Goal: Task Accomplishment & Management: Manage account settings

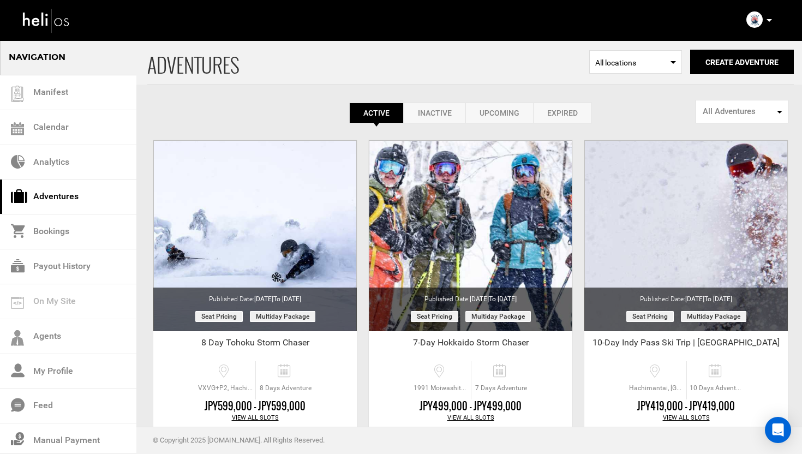
click at [772, 20] on icon at bounding box center [769, 20] width 5 height 3
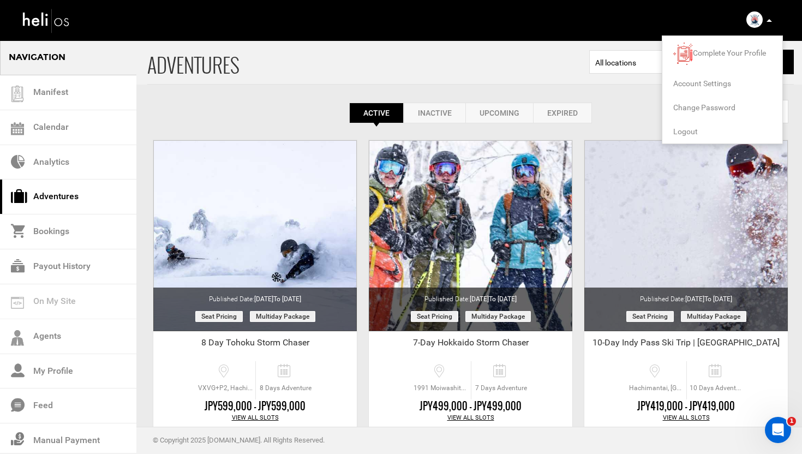
click at [690, 130] on span "Logout" at bounding box center [685, 131] width 25 height 9
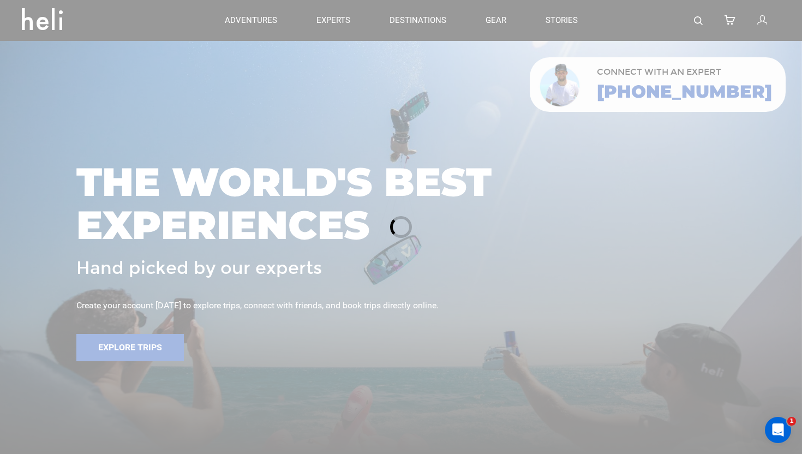
click at [763, 14] on div at bounding box center [401, 227] width 802 height 454
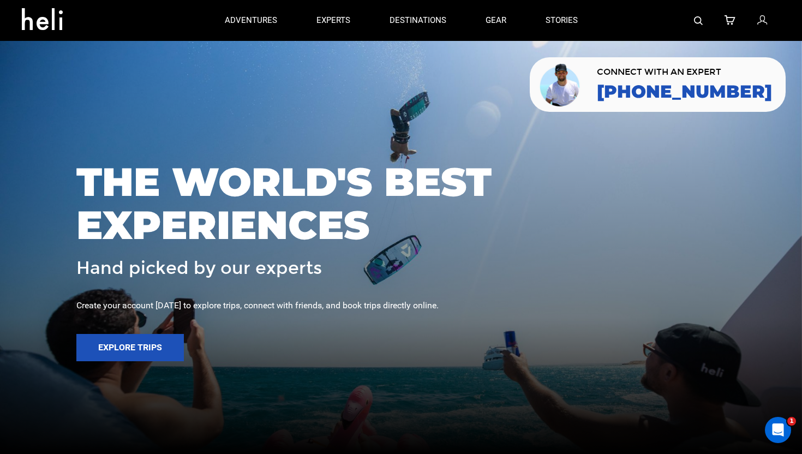
click at [763, 31] on link at bounding box center [763, 20] width 12 height 41
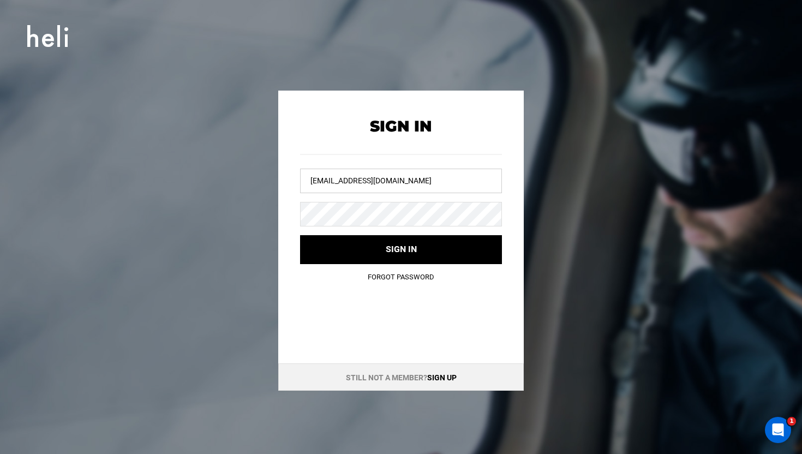
click at [382, 187] on input "[EMAIL_ADDRESS][DOMAIN_NAME]" at bounding box center [401, 181] width 202 height 25
type input "[EMAIL_ADDRESS][DOMAIN_NAME]"
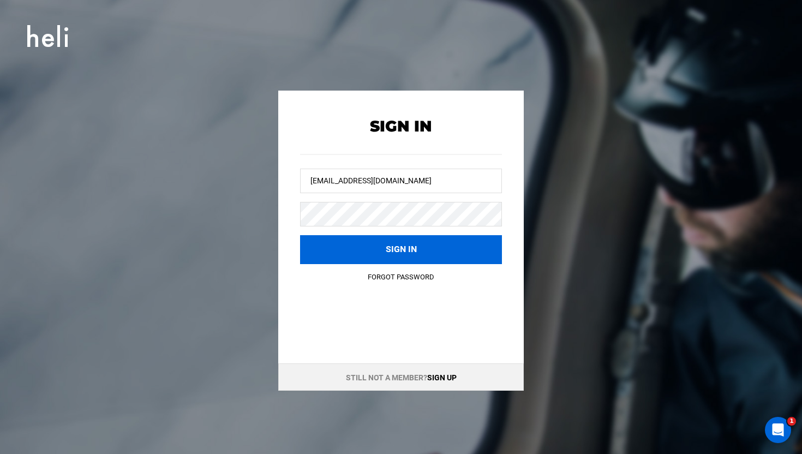
click at [380, 242] on button "Sign in" at bounding box center [401, 249] width 202 height 29
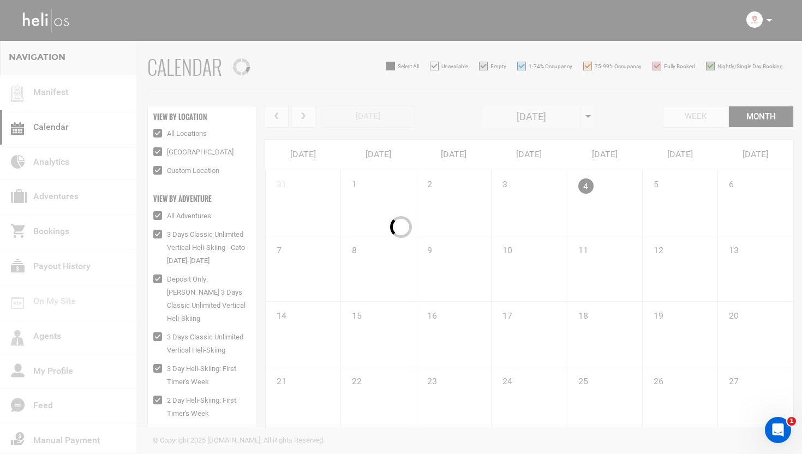
click at [57, 195] on div at bounding box center [401, 227] width 802 height 454
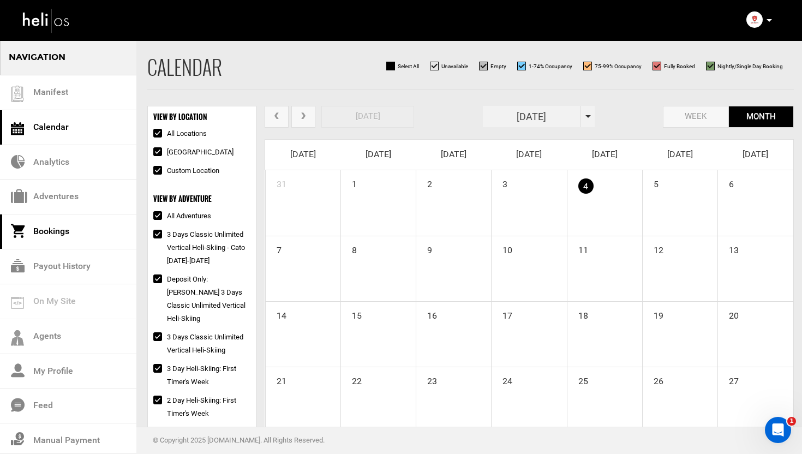
click at [51, 229] on link "Bookings" at bounding box center [68, 231] width 136 height 35
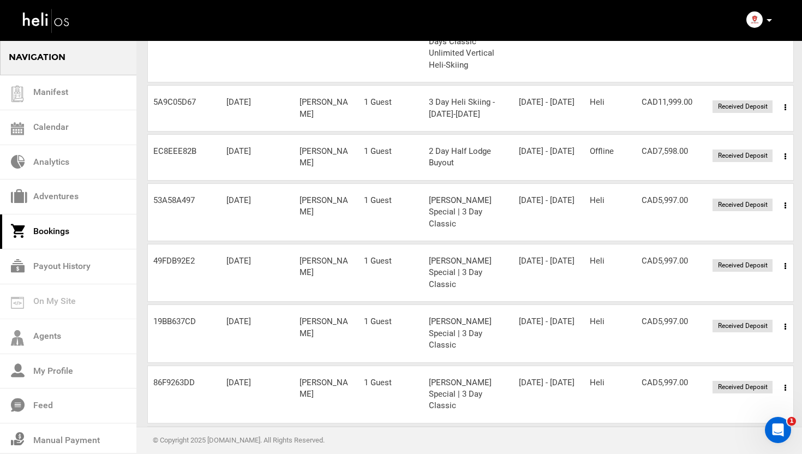
scroll to position [289, 0]
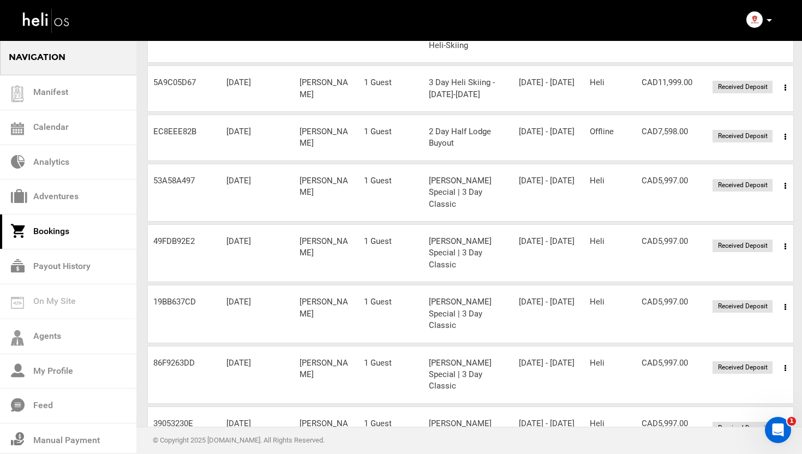
click at [785, 182] on icon at bounding box center [786, 186] width 2 height 8
click at [719, 206] on link "View Details" at bounding box center [745, 219] width 108 height 27
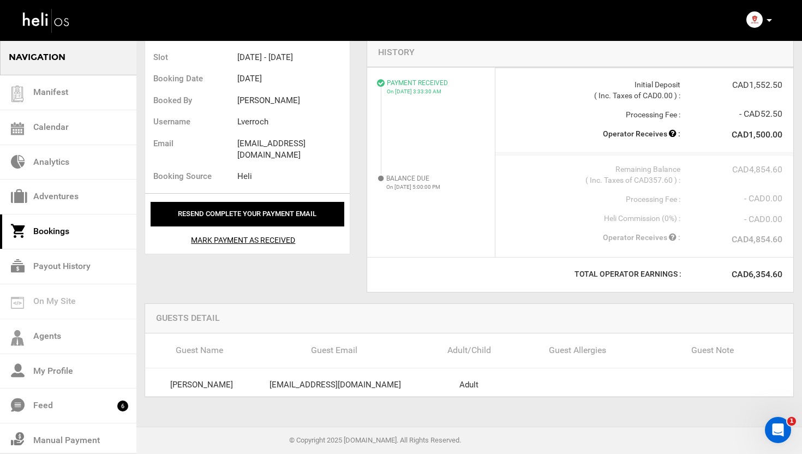
scroll to position [278, 0]
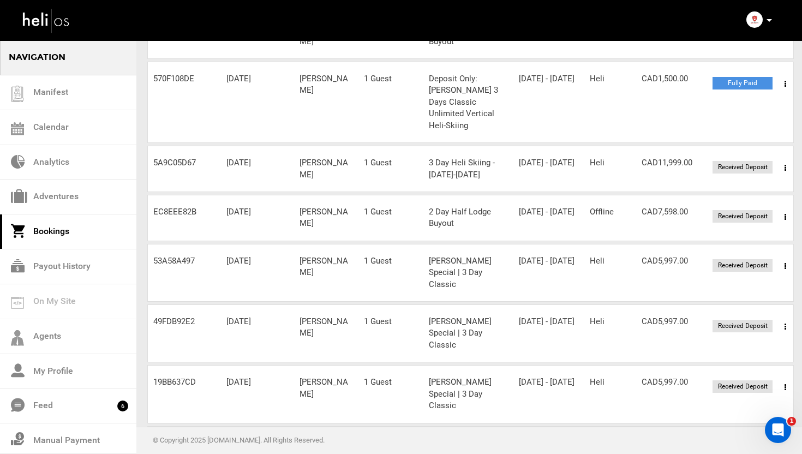
scroll to position [303, 0]
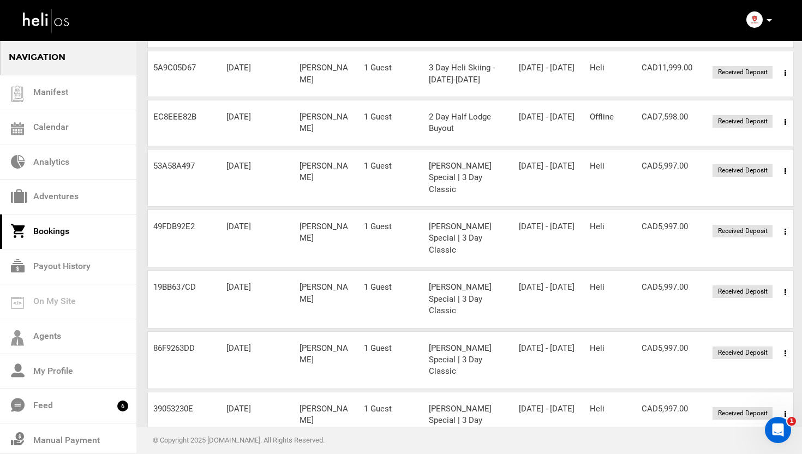
click at [787, 279] on span at bounding box center [786, 292] width 14 height 27
click at [727, 312] on link "View Details" at bounding box center [745, 325] width 108 height 27
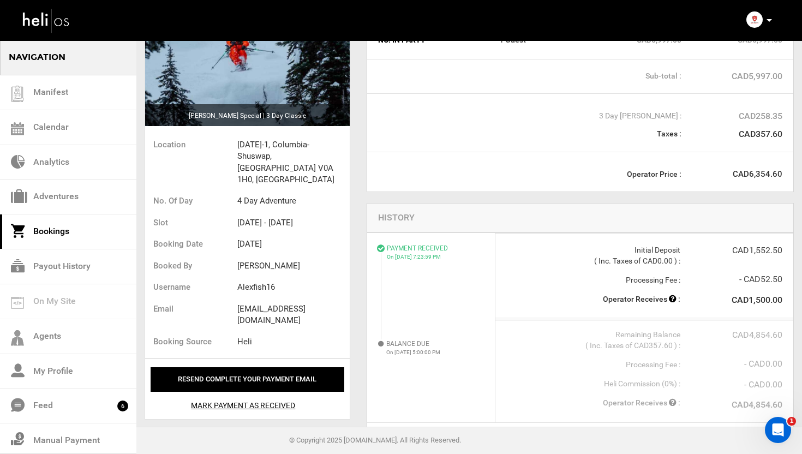
scroll to position [278, 0]
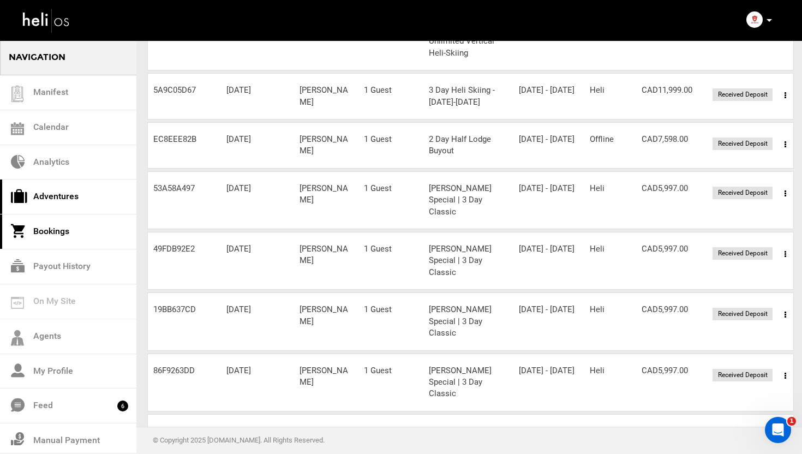
scroll to position [303, 0]
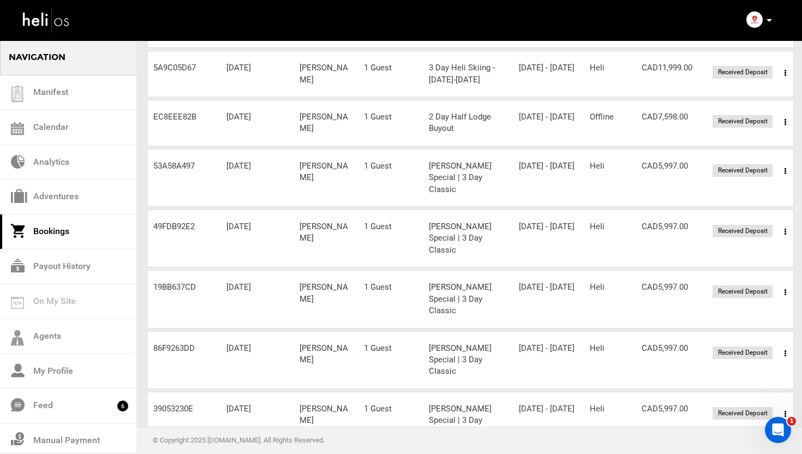
click at [785, 350] on icon at bounding box center [786, 354] width 2 height 8
click at [733, 373] on link "View Details" at bounding box center [745, 386] width 108 height 27
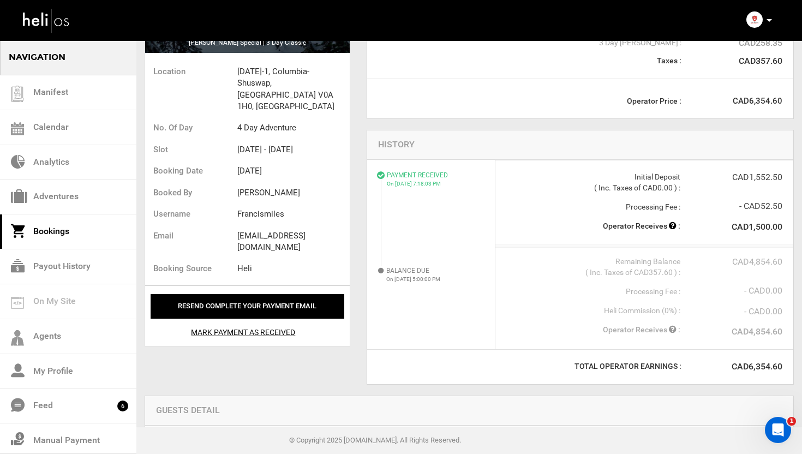
scroll to position [278, 0]
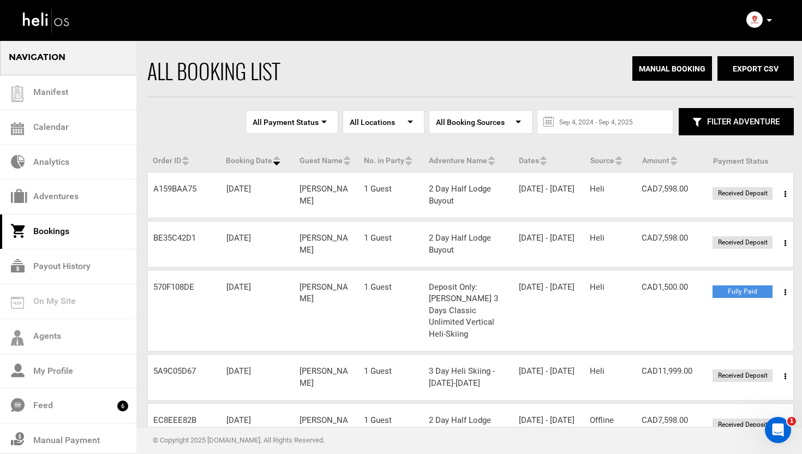
scroll to position [68, 0]
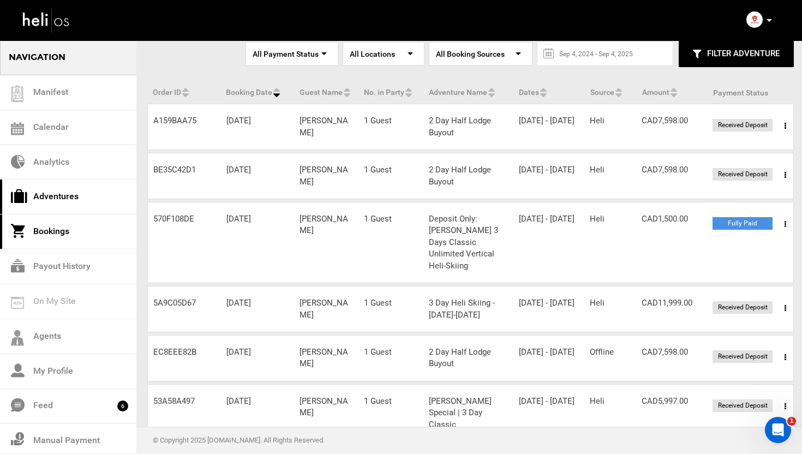
click at [68, 199] on link "Adventures" at bounding box center [68, 197] width 136 height 35
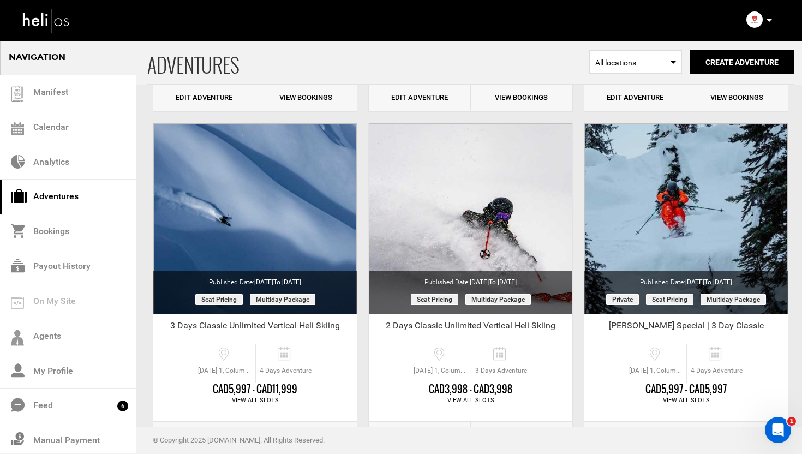
scroll to position [1411, 0]
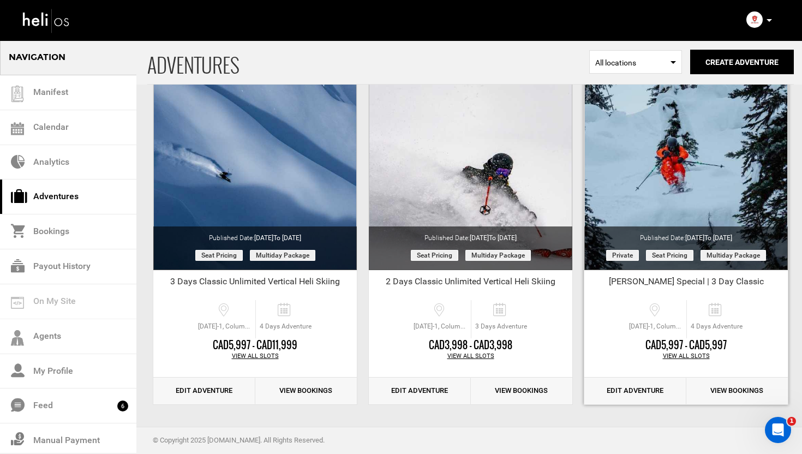
click at [680, 354] on div "View All Slots" at bounding box center [686, 356] width 204 height 9
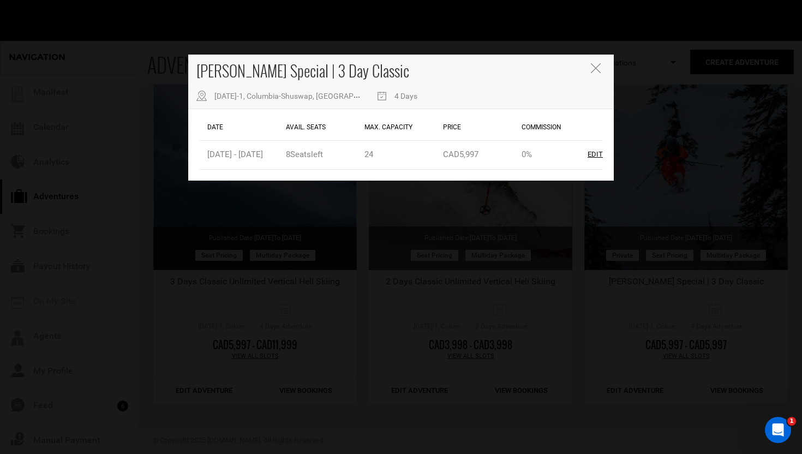
click at [593, 65] on icon "Close" at bounding box center [596, 68] width 10 height 10
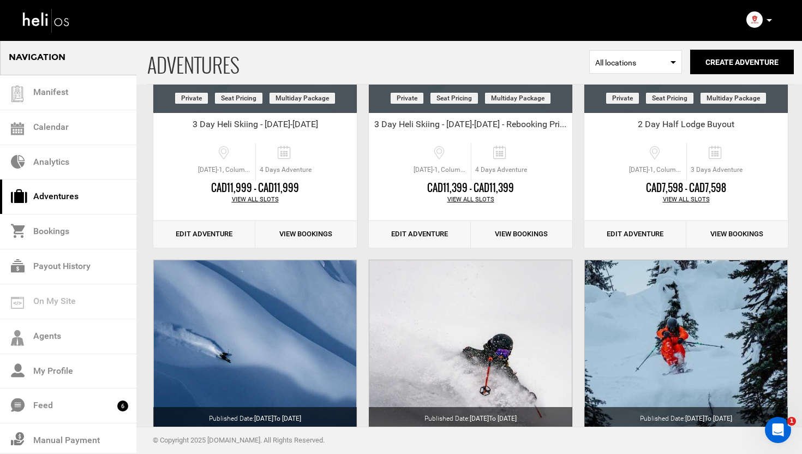
scroll to position [1405, 0]
